Goal: Task Accomplishment & Management: Manage account settings

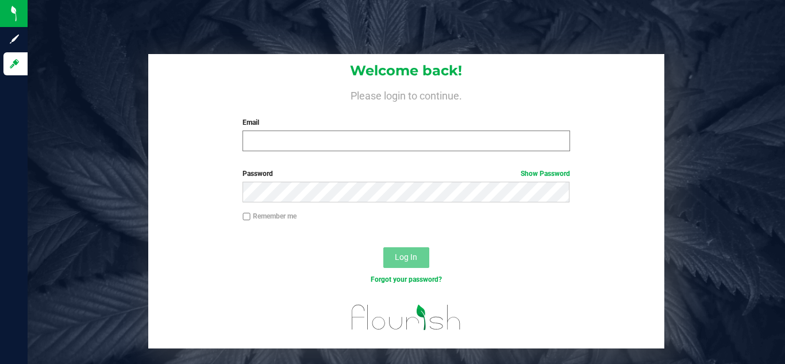
click at [278, 143] on input "Email" at bounding box center [405, 140] width 327 height 21
type input "[EMAIL_ADDRESS][DOMAIN_NAME]"
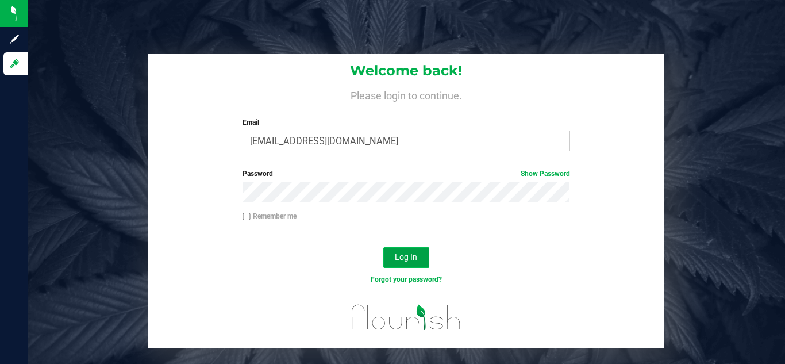
click at [419, 259] on button "Log In" at bounding box center [406, 257] width 46 height 21
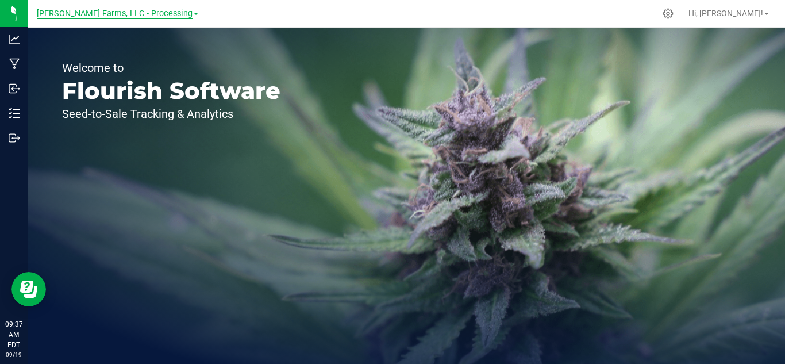
click at [174, 11] on span "[PERSON_NAME] Farms, LLC - Processing" at bounding box center [115, 14] width 156 height 10
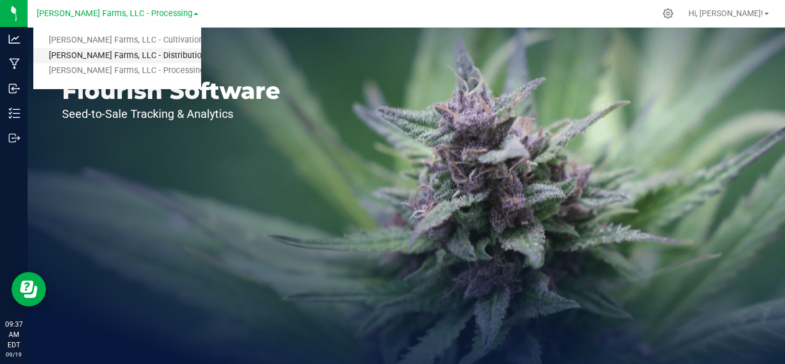
click at [167, 56] on link "[PERSON_NAME] Farms, LLC - Distribution" at bounding box center [117, 56] width 168 height 16
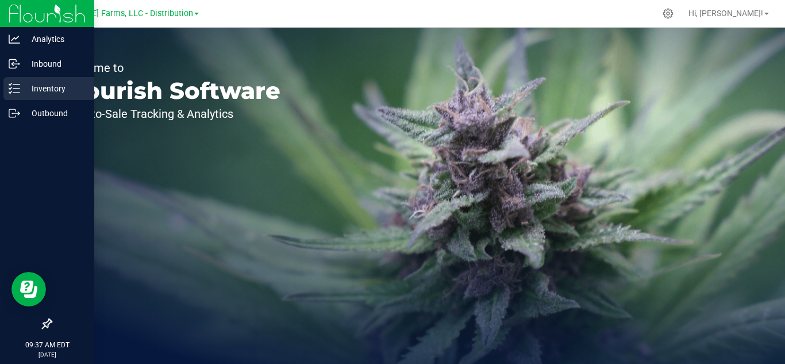
click at [18, 83] on icon at bounding box center [14, 88] width 11 height 11
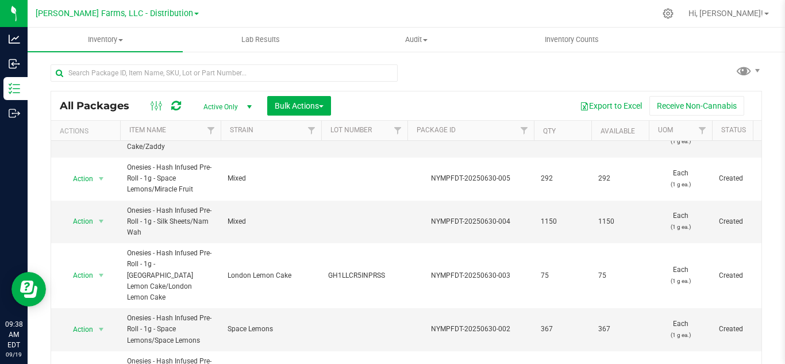
scroll to position [621, 0]
